Goal: Check status: Check status

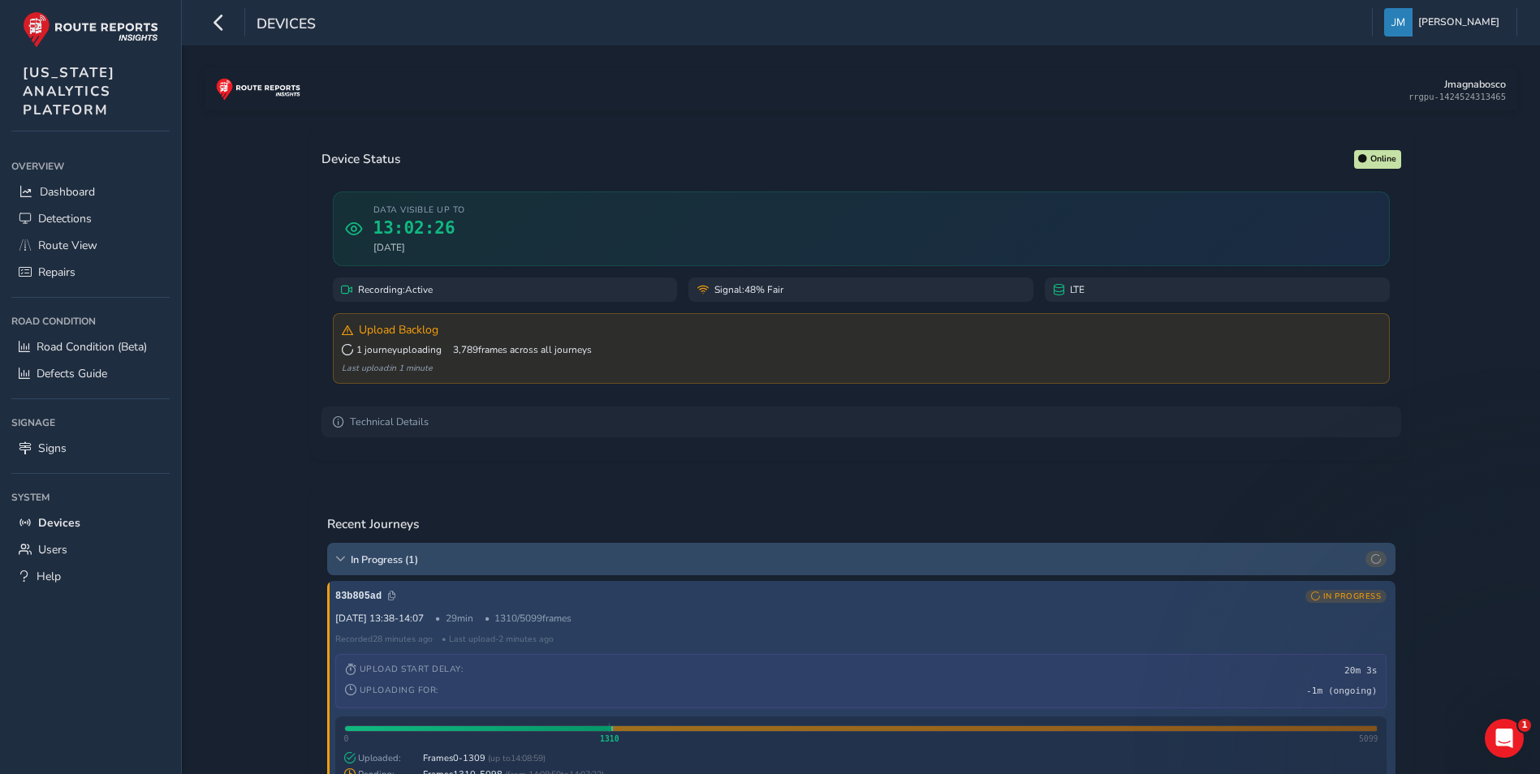
click at [386, 552] on div "In Progress ( 1 )" at bounding box center [861, 559] width 1068 height 32
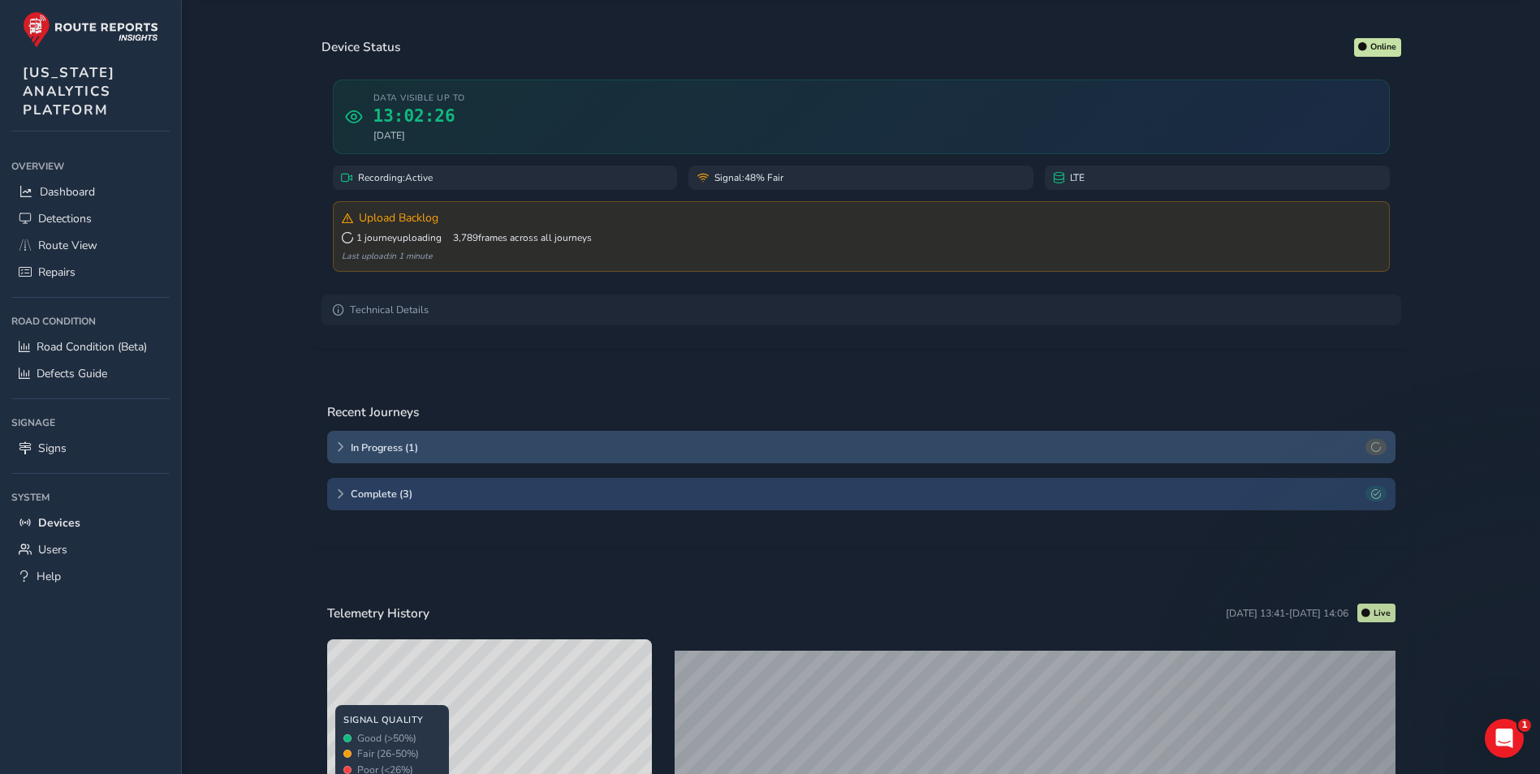
scroll to position [325, 0]
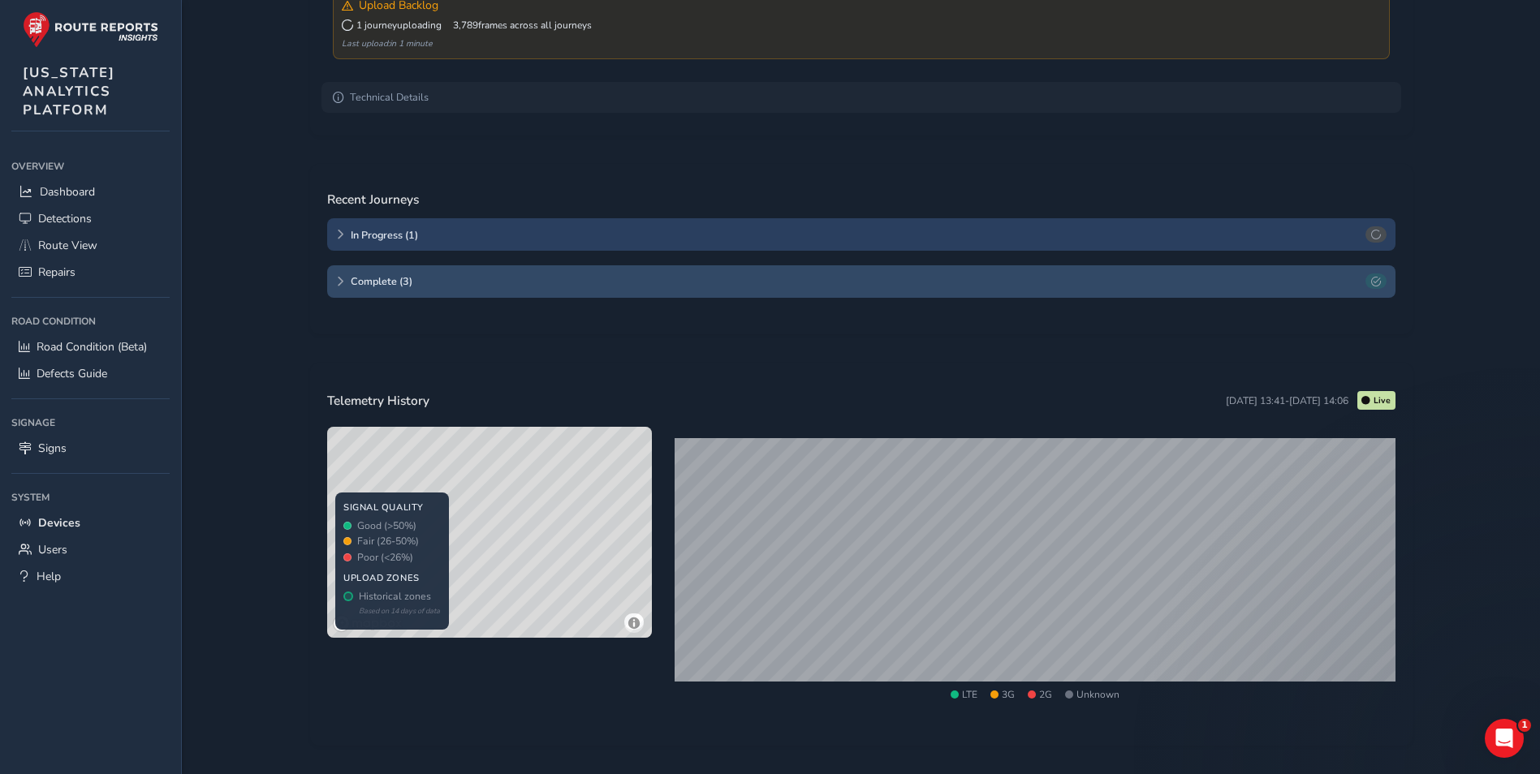
click at [402, 287] on span "Complete ( 3 )" at bounding box center [855, 281] width 1009 height 14
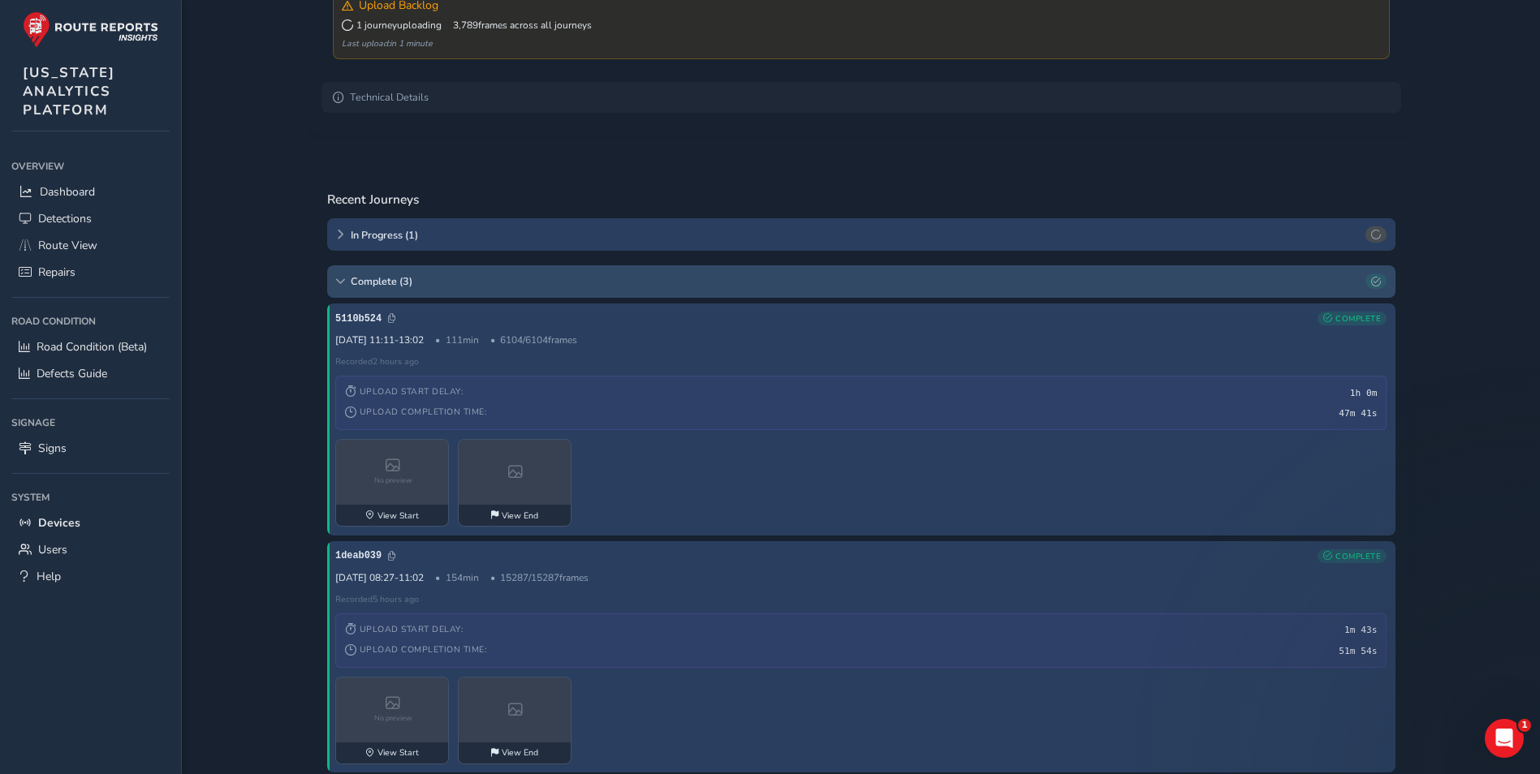
click at [406, 279] on span "Complete ( 3 )" at bounding box center [855, 281] width 1009 height 14
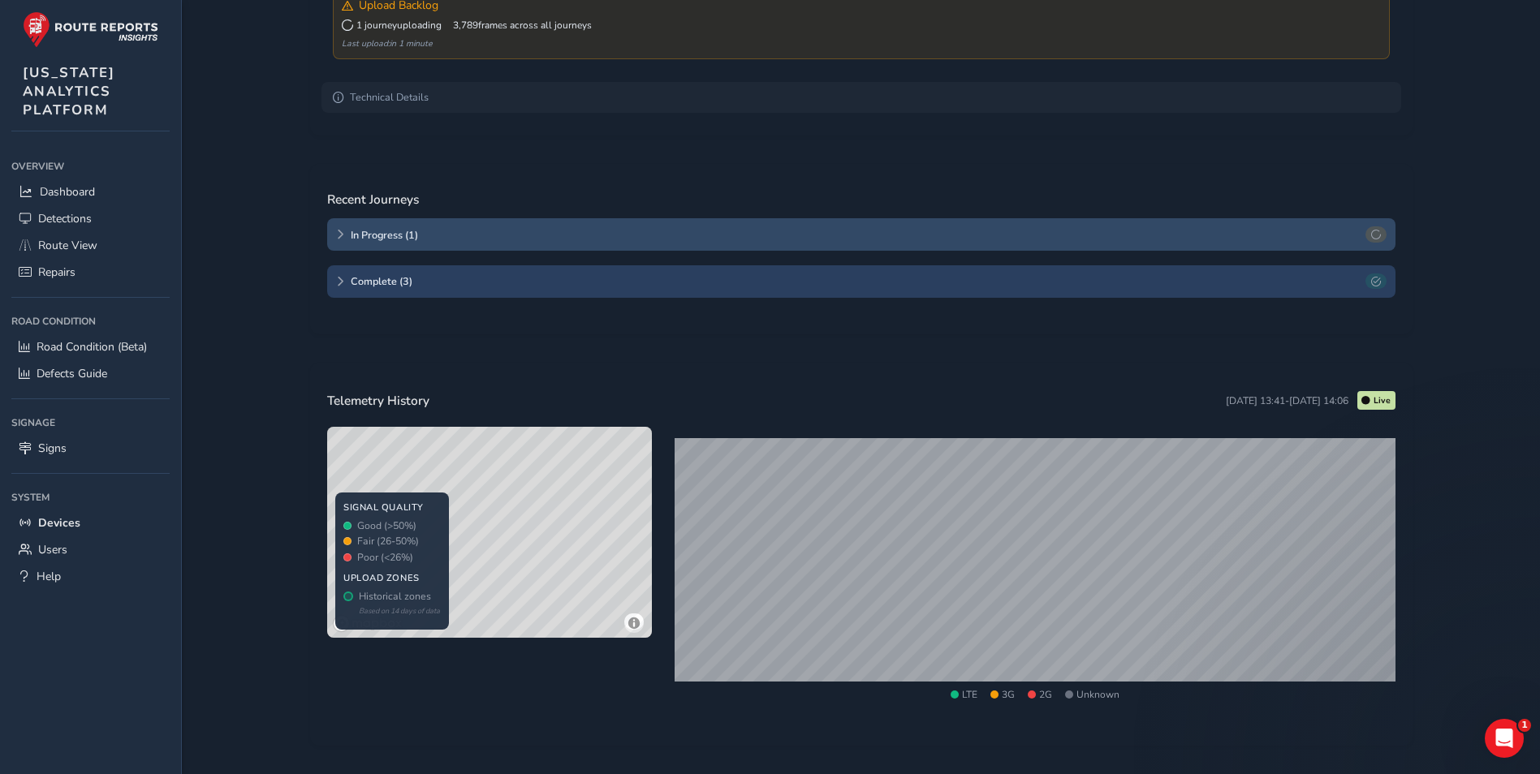
click at [407, 236] on span "In Progress ( 1 )" at bounding box center [855, 235] width 1009 height 14
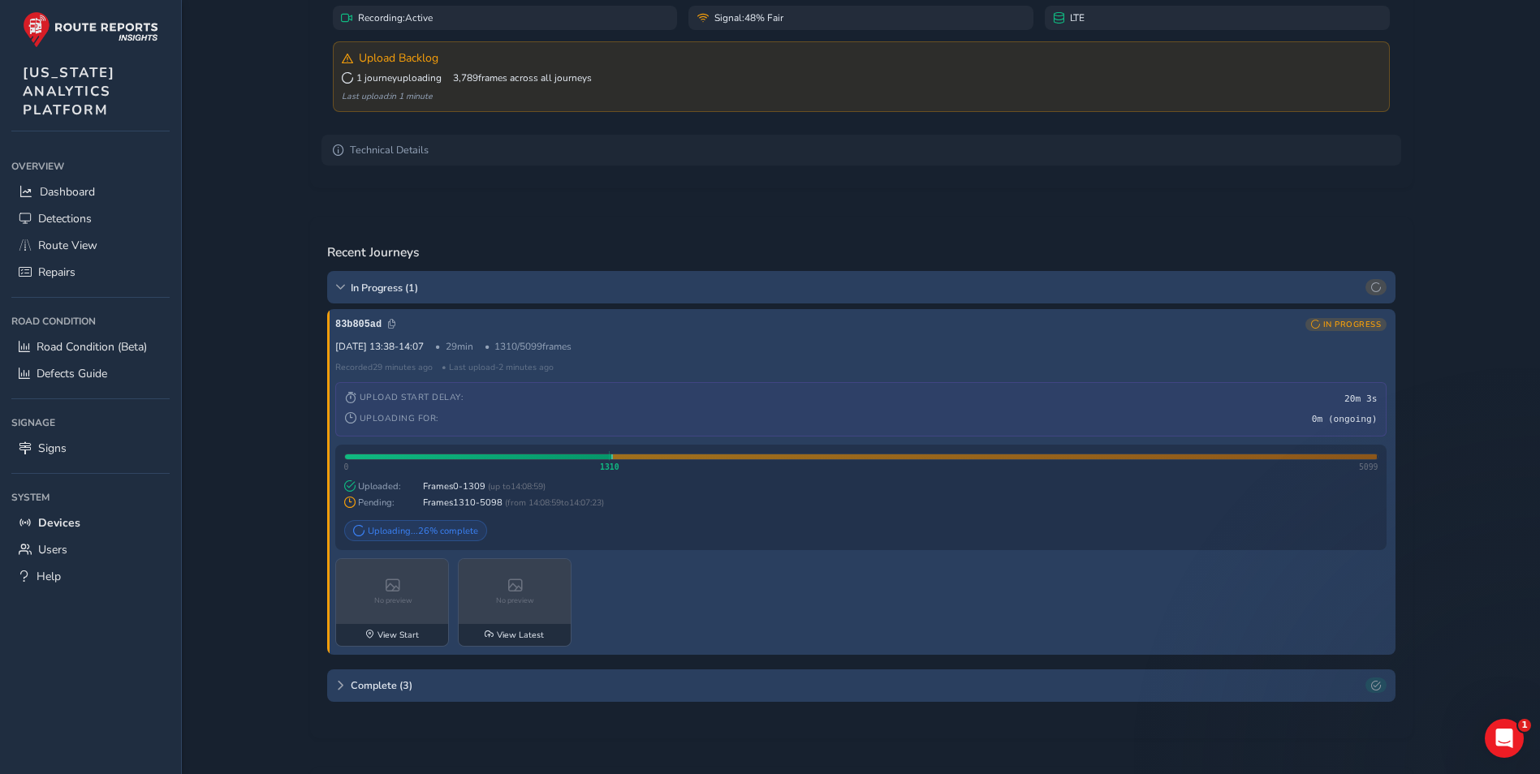
scroll to position [244, 0]
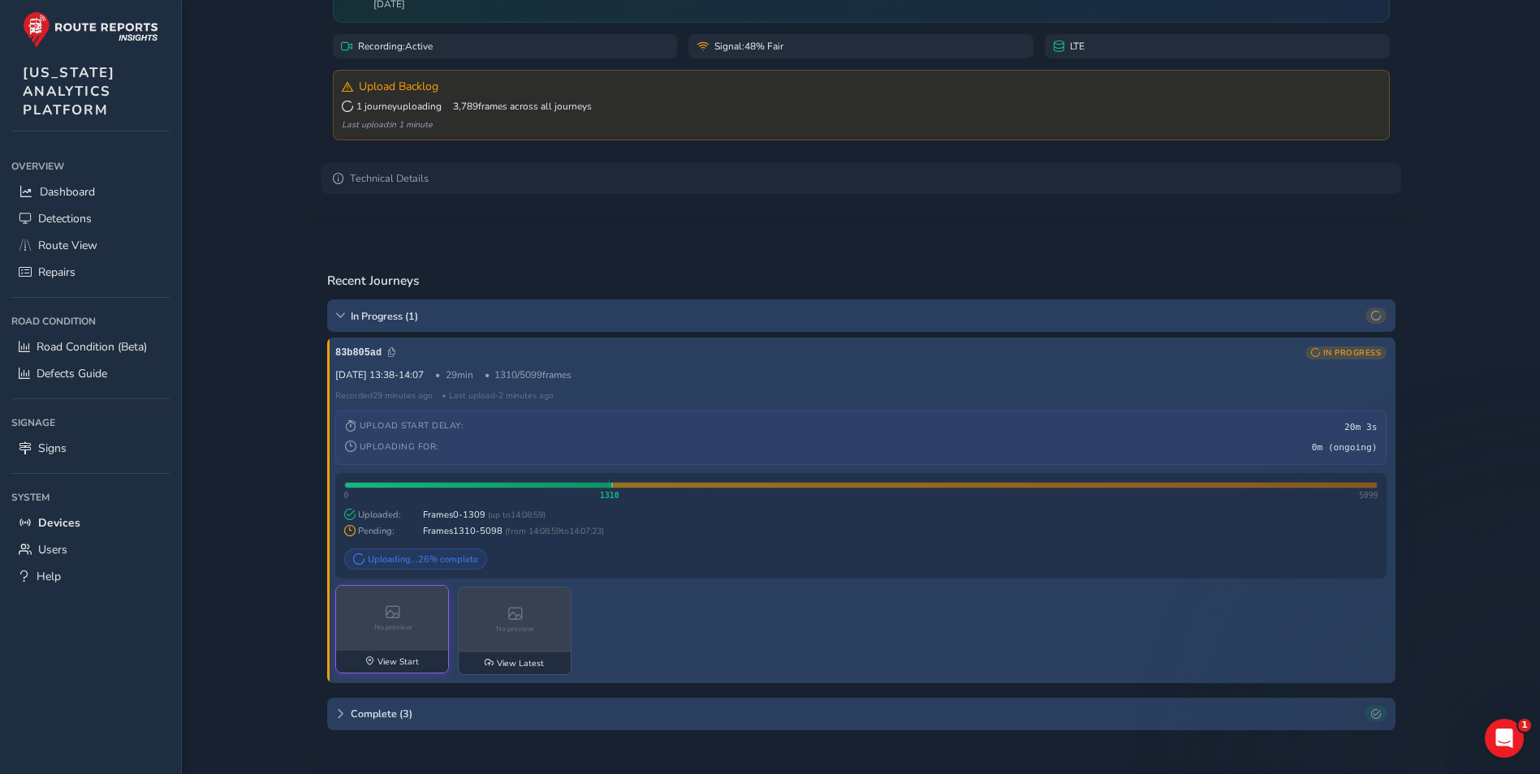
click at [414, 645] on div "No preview" at bounding box center [393, 618] width 114 height 65
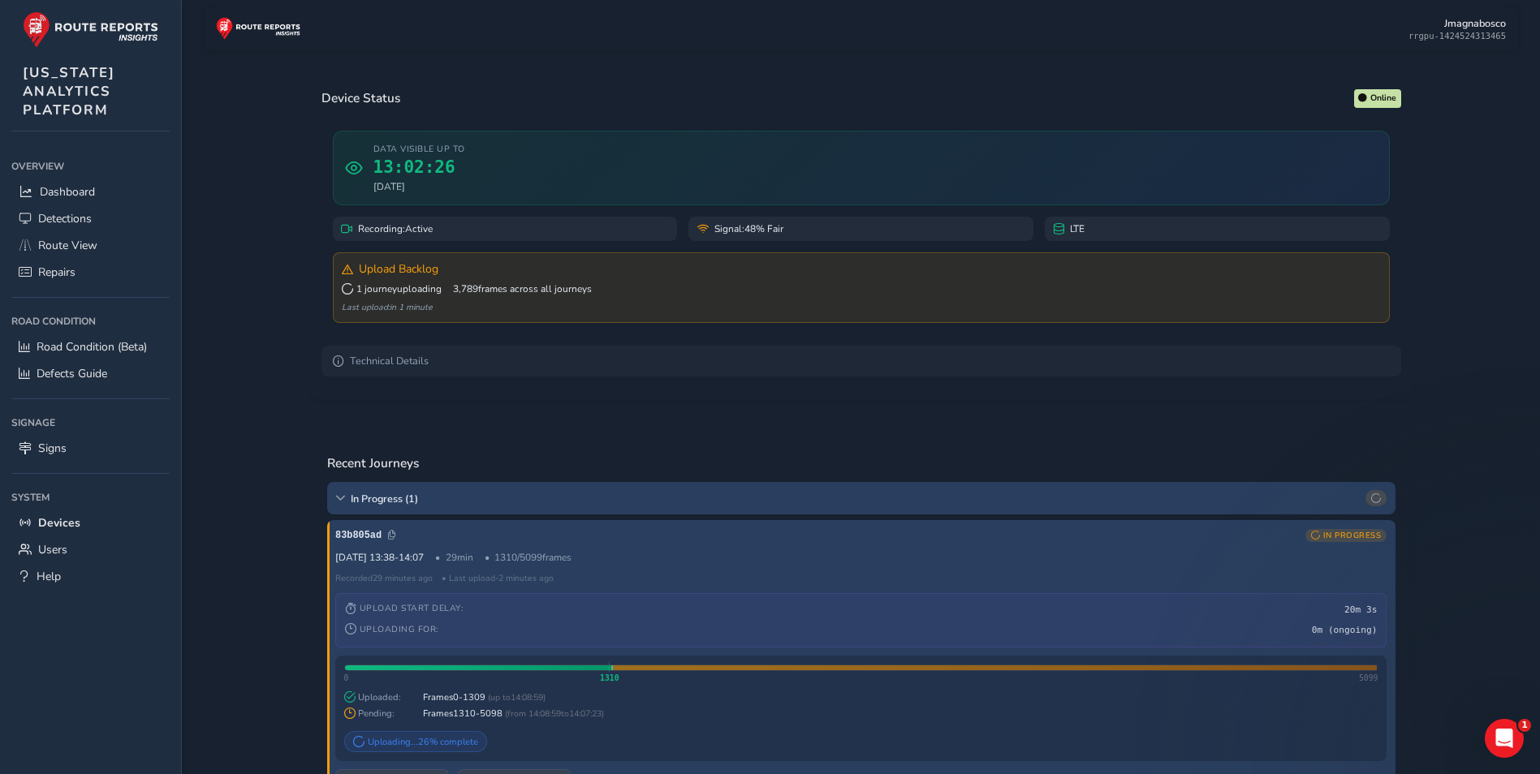
scroll to position [0, 0]
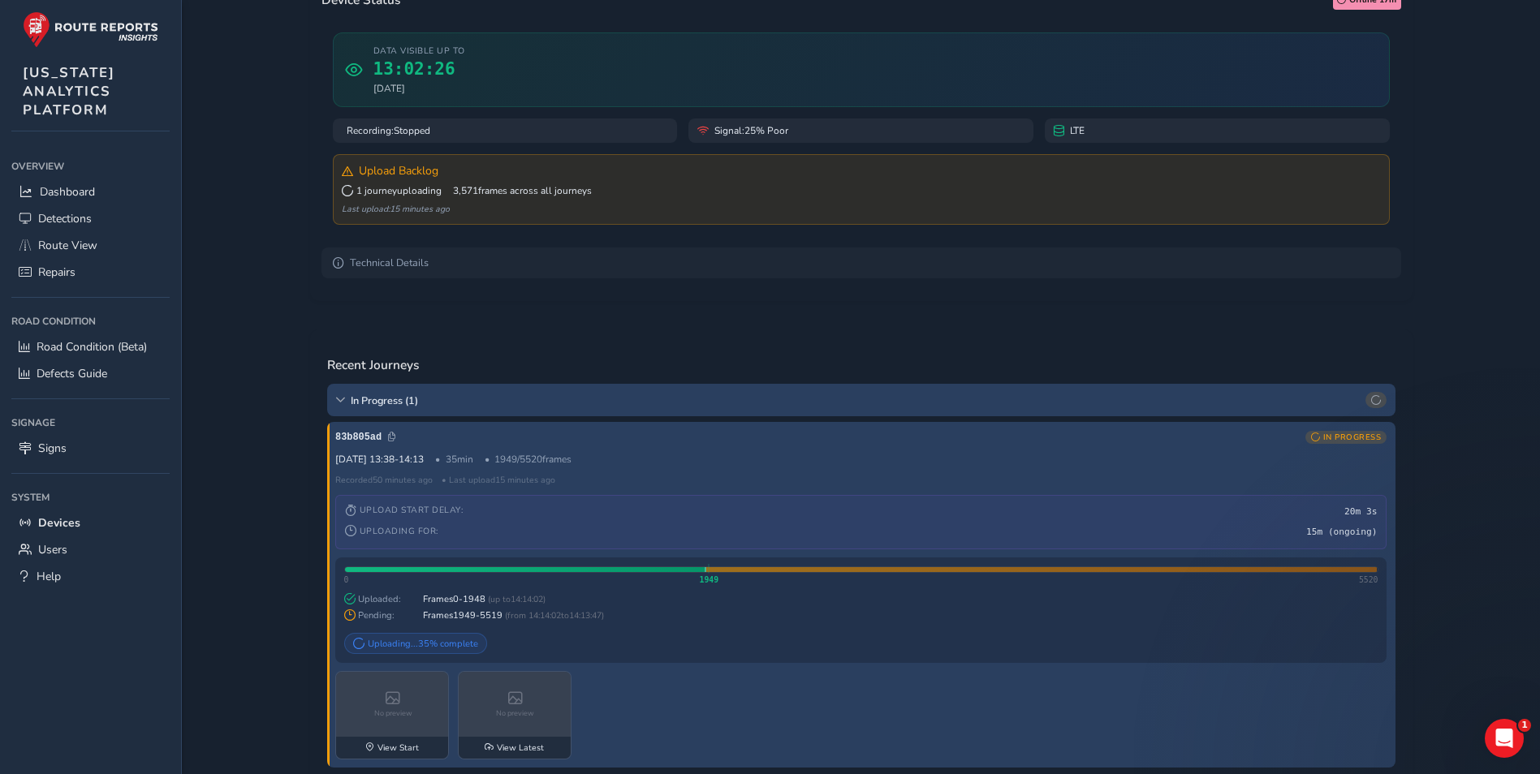
scroll to position [162, 0]
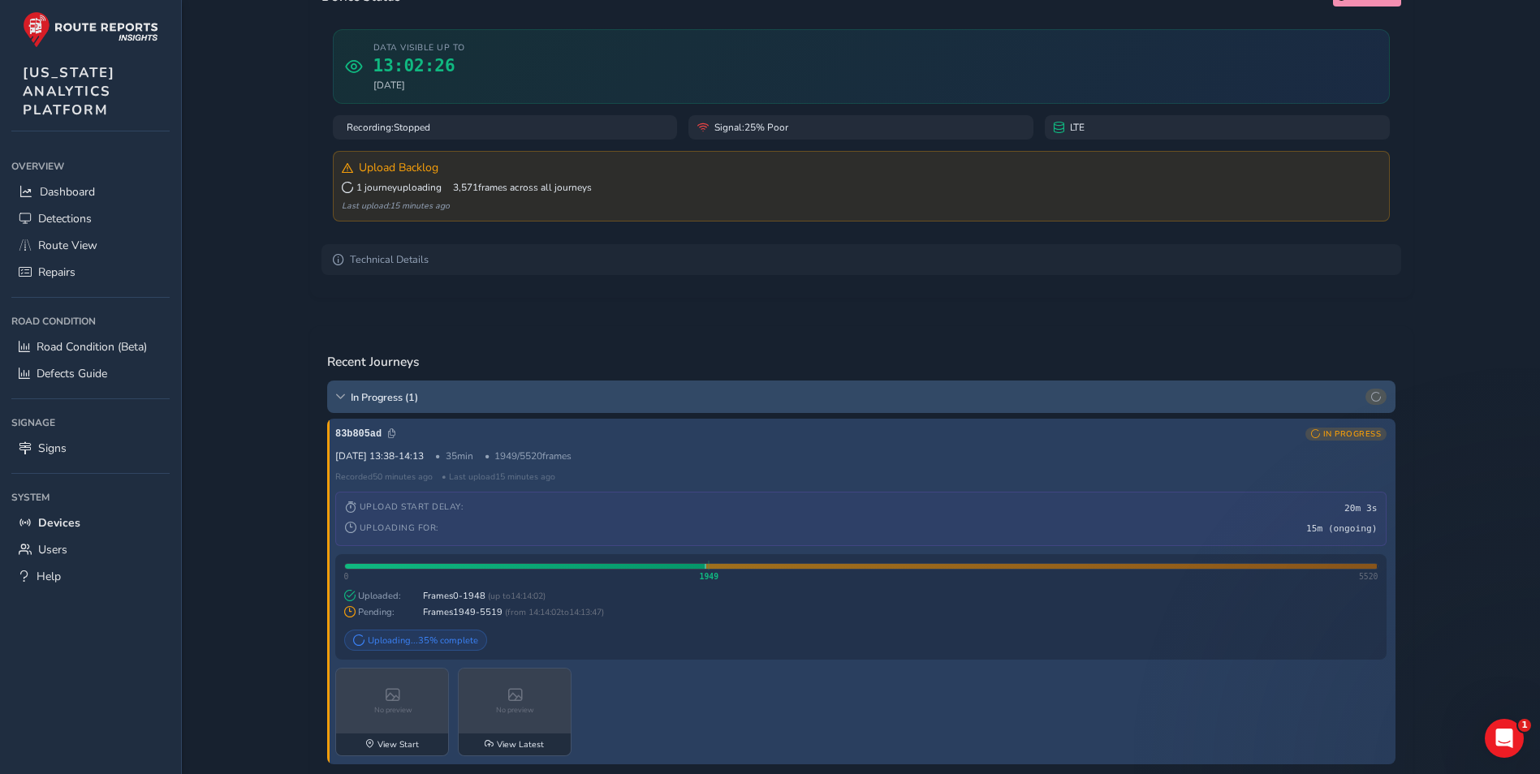
click at [424, 399] on span "In Progress ( 1 )" at bounding box center [855, 397] width 1009 height 14
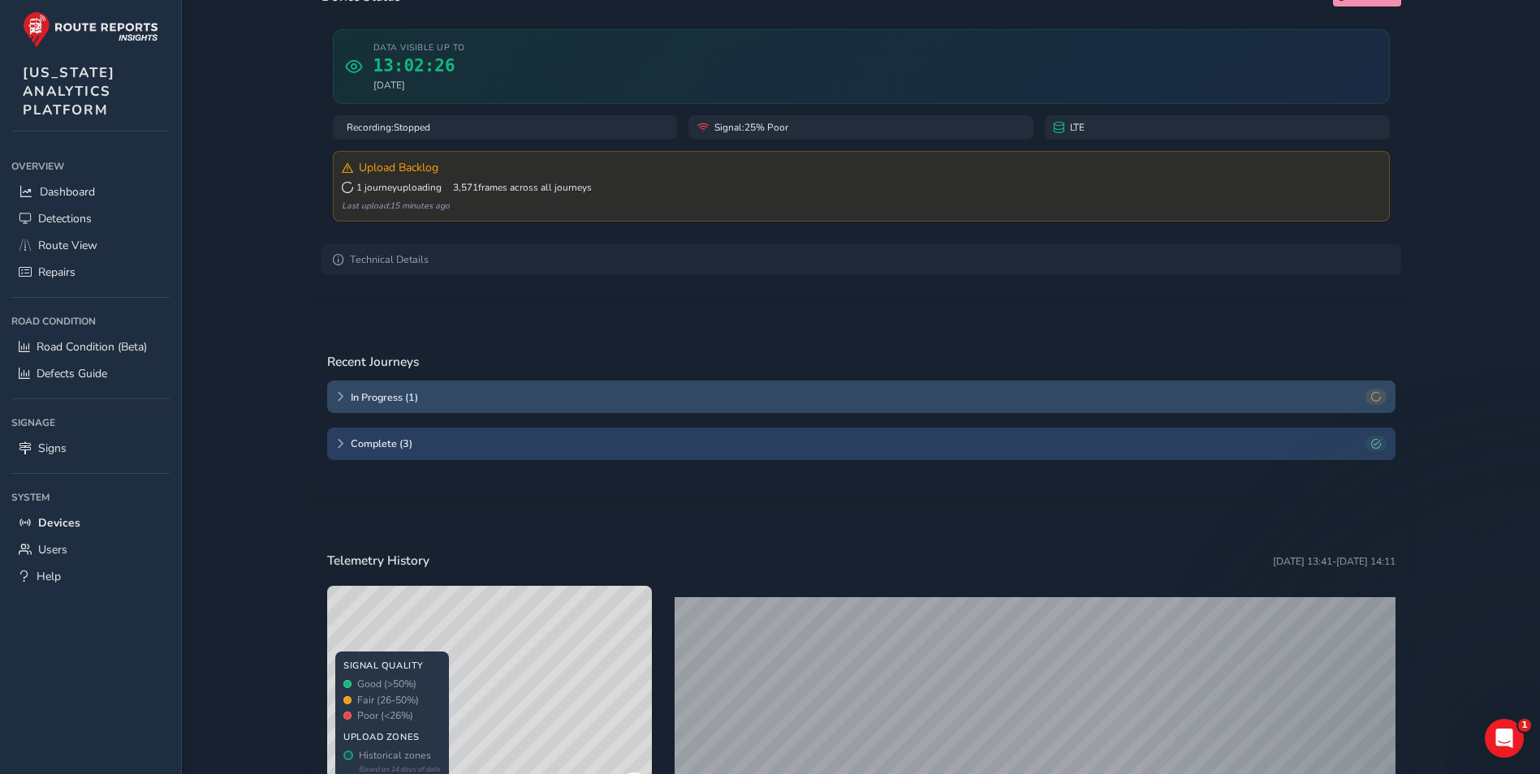
click at [424, 399] on span "In Progress ( 1 )" at bounding box center [855, 397] width 1009 height 14
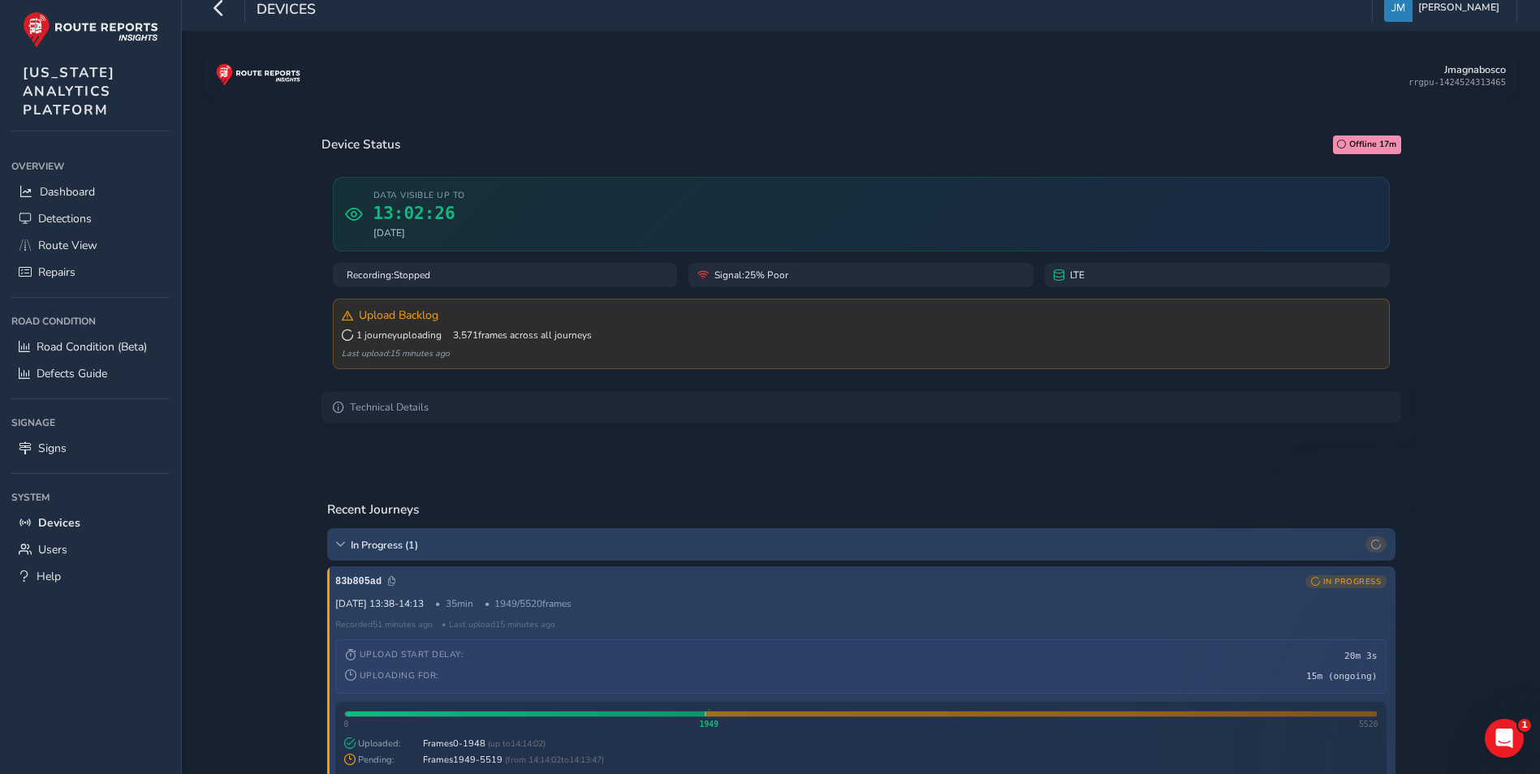
scroll to position [13, 0]
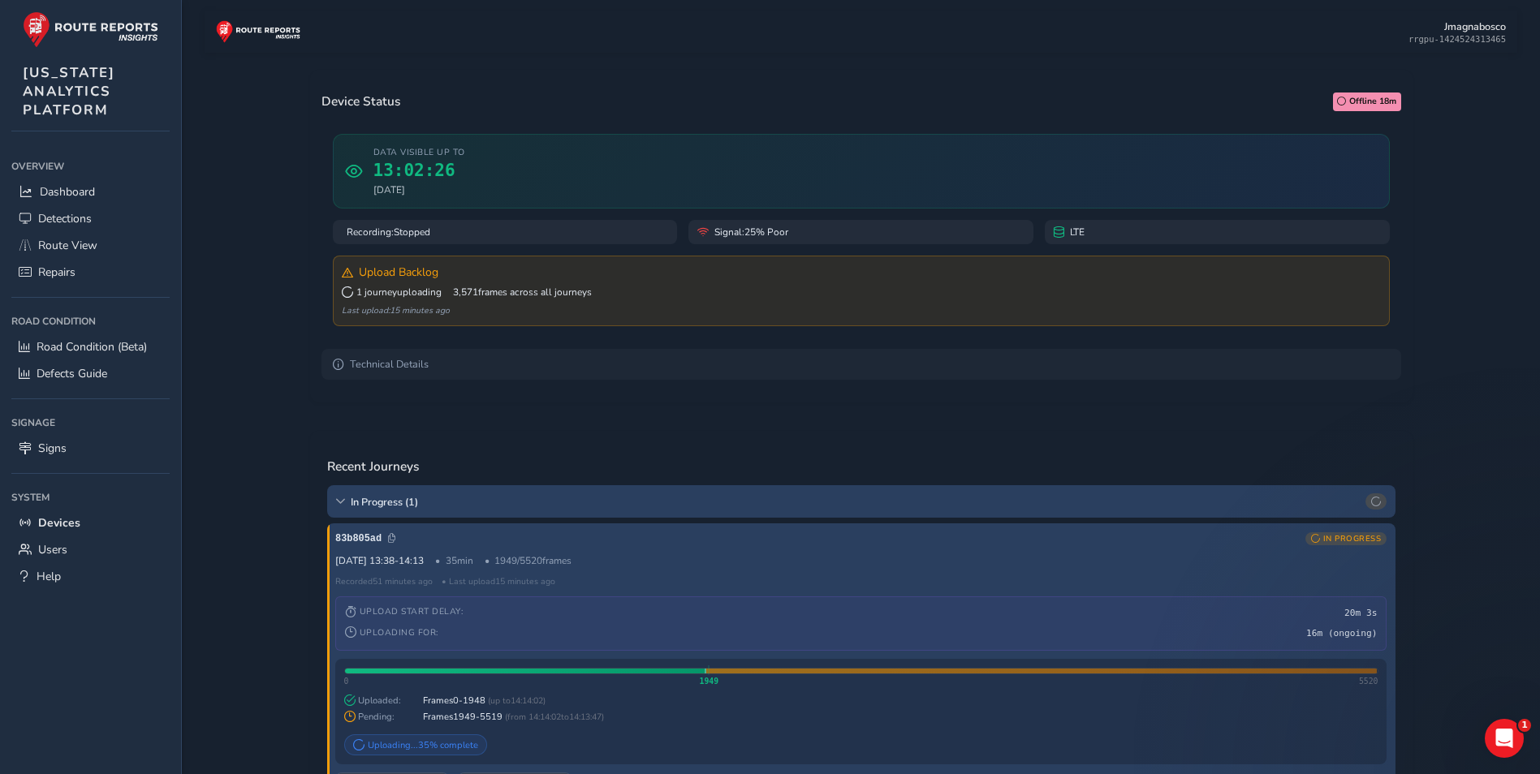
scroll to position [13, 0]
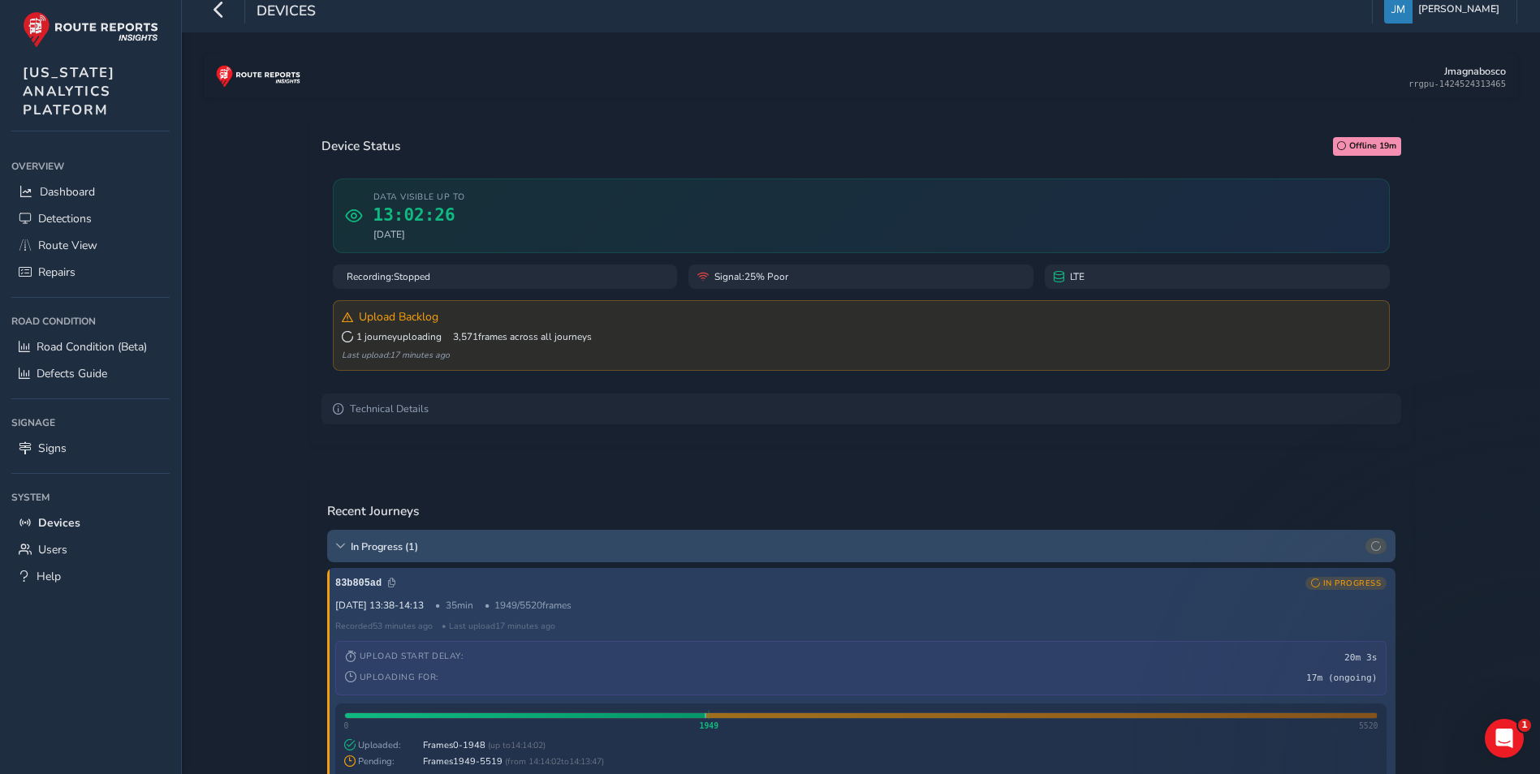
click at [509, 560] on div "In Progress ( 1 )" at bounding box center [861, 546] width 1068 height 32
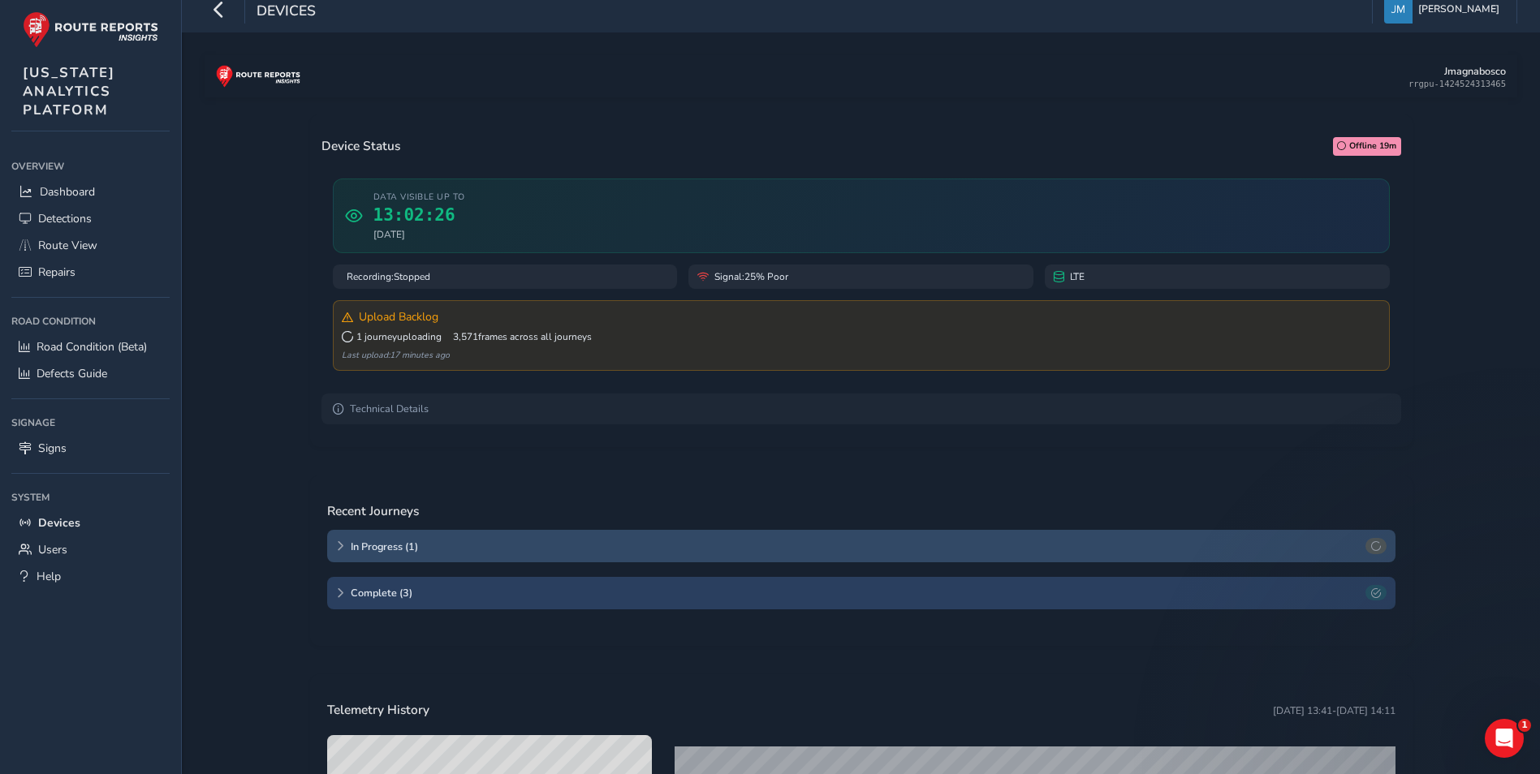
click at [509, 560] on div "In Progress ( 1 )" at bounding box center [861, 546] width 1068 height 32
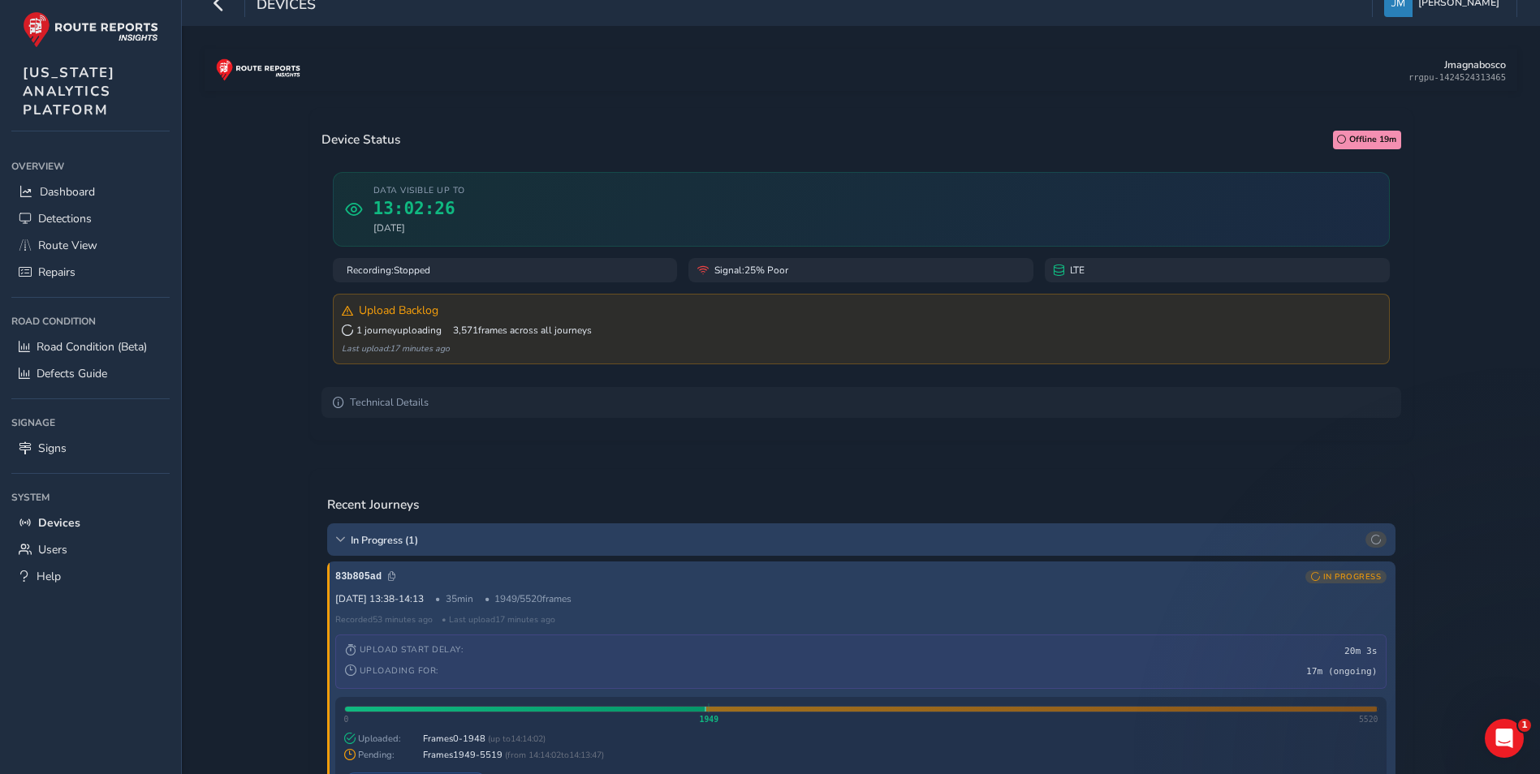
scroll to position [0, 0]
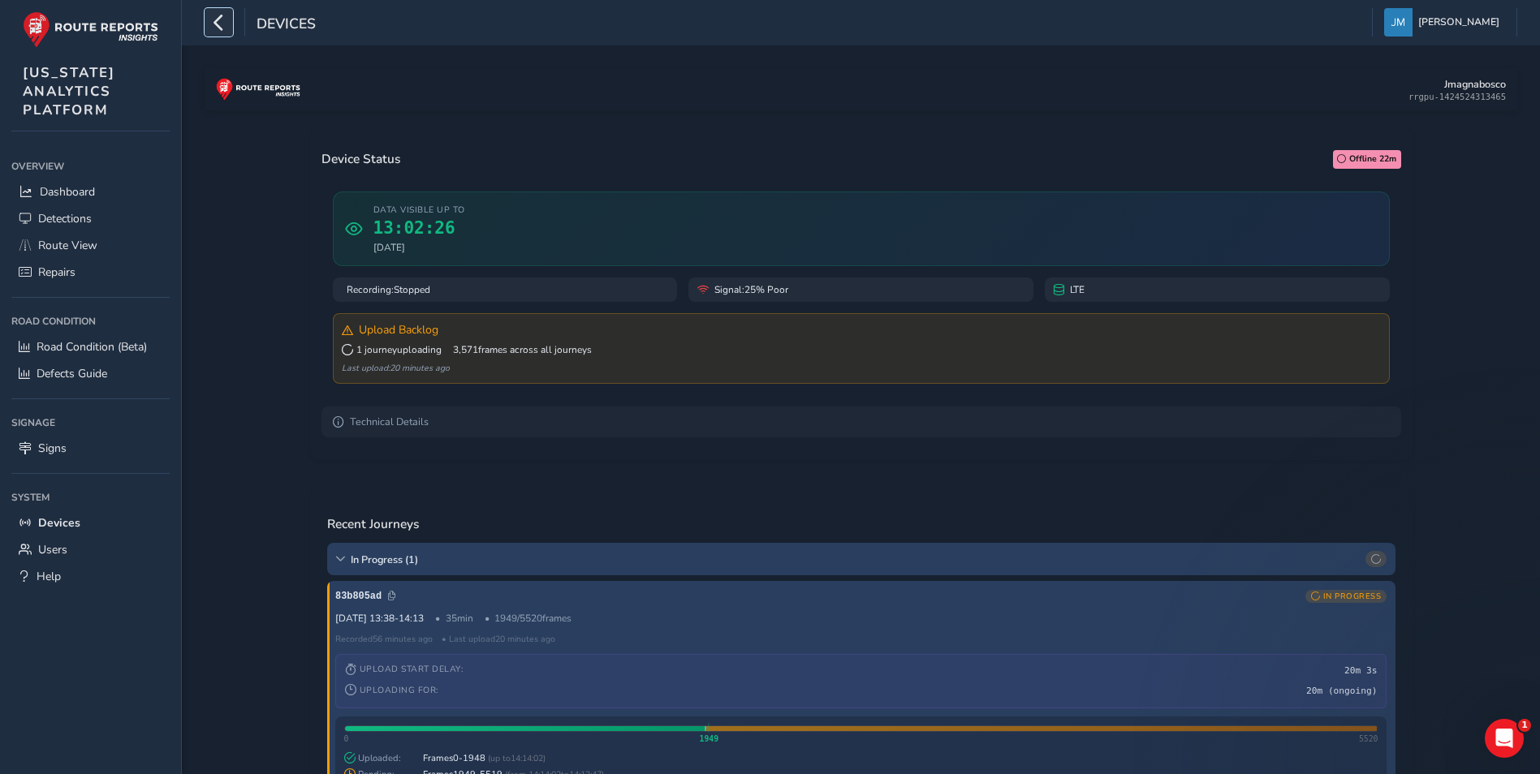
click at [218, 22] on icon "button" at bounding box center [218, 22] width 17 height 28
